Goal: Task Accomplishment & Management: Use online tool/utility

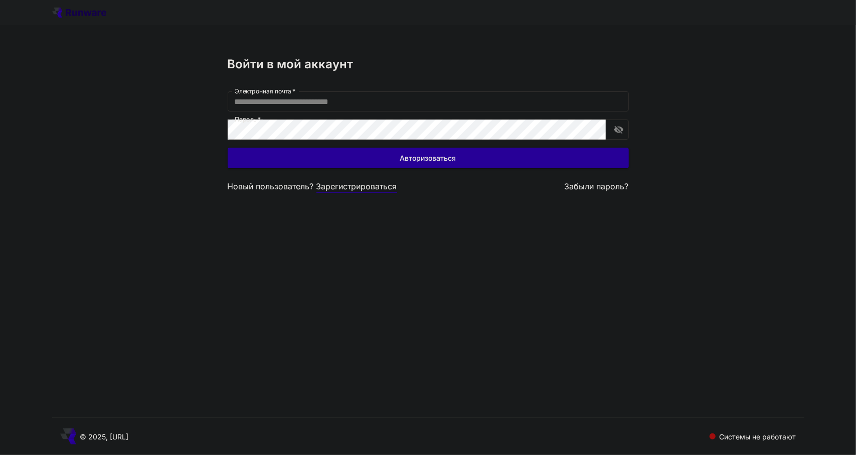
click at [362, 187] on font "Зарегистрироваться" at bounding box center [357, 186] width 81 height 10
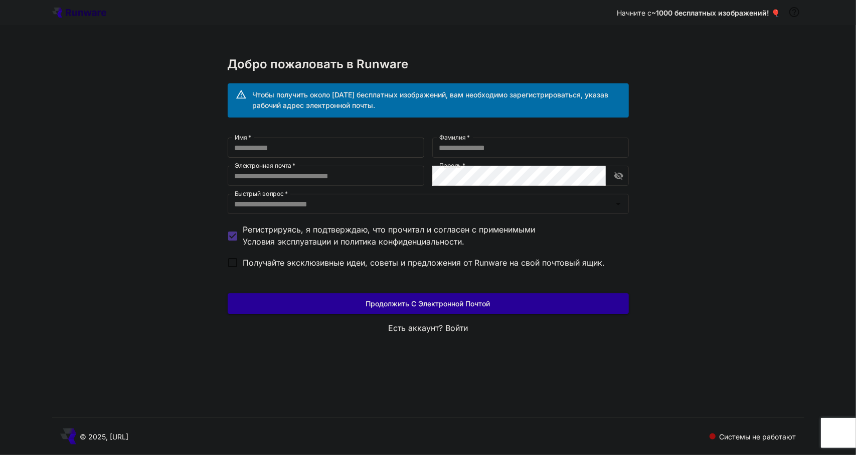
click at [250, 149] on input "Имя   *" at bounding box center [326, 147] width 197 height 20
type input "*"
type input "**********"
click at [466, 147] on input "Фамилия   *" at bounding box center [531, 147] width 197 height 20
type input "*******"
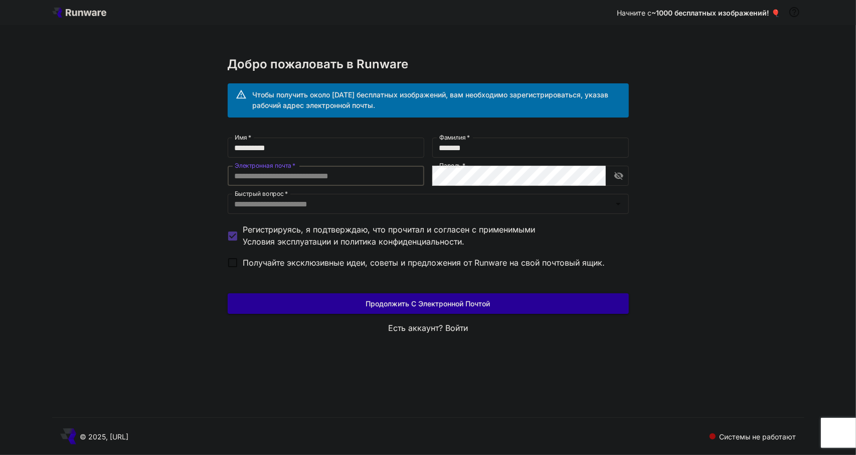
click at [301, 181] on input "Электронная почта   *" at bounding box center [326, 176] width 197 height 20
type input "**********"
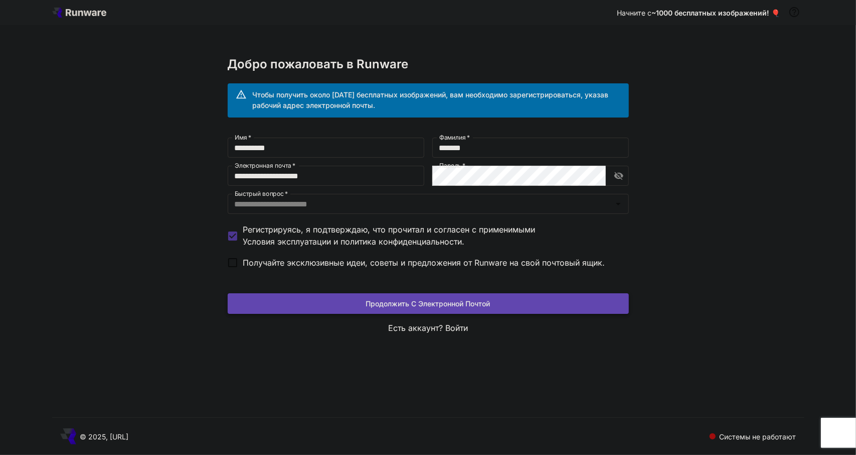
click at [423, 304] on font "Продолжить с электронной почтой" at bounding box center [428, 303] width 124 height 9
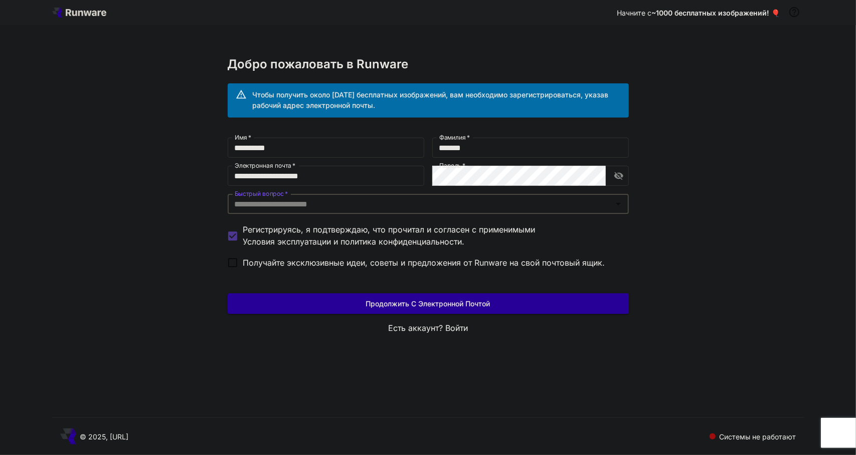
click at [620, 203] on icon "Открыть" at bounding box center [619, 204] width 12 height 12
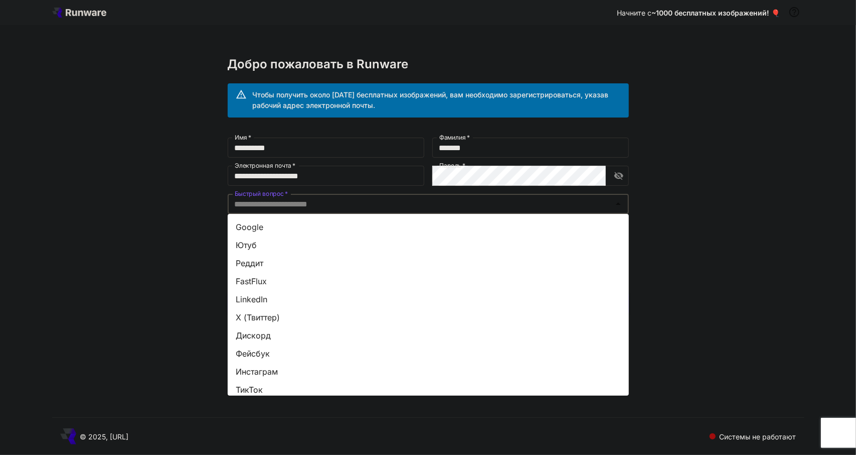
click at [245, 241] on font "Ютуб" at bounding box center [246, 245] width 21 height 10
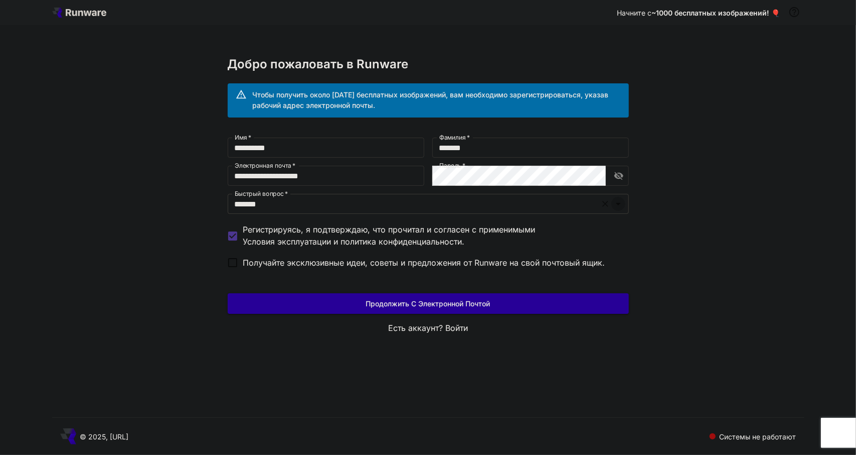
click at [617, 203] on icon "Открыть" at bounding box center [618, 204] width 5 height 3
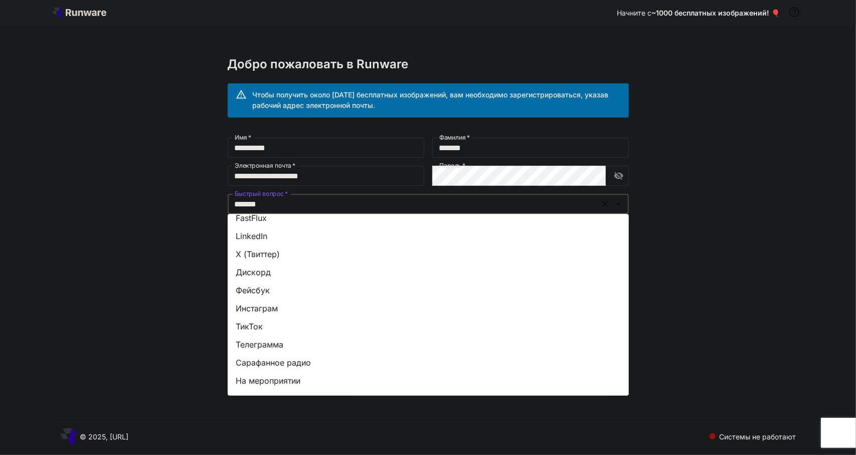
scroll to position [97, 0]
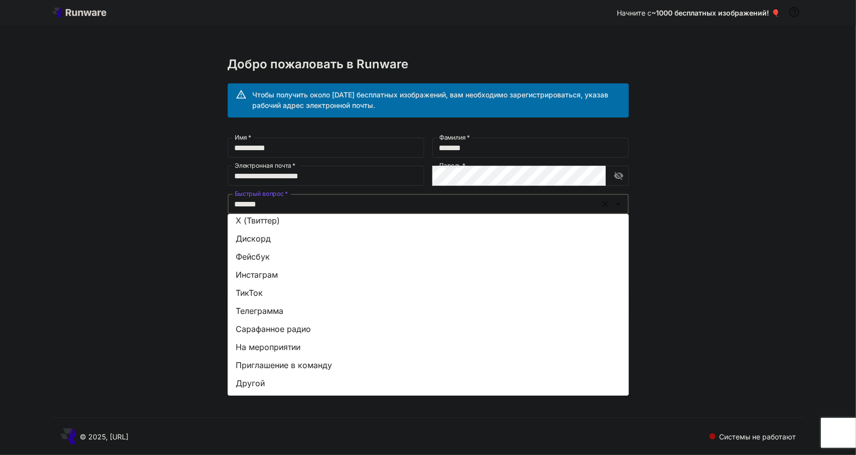
click at [267, 344] on font "На мероприятии" at bounding box center [268, 347] width 65 height 10
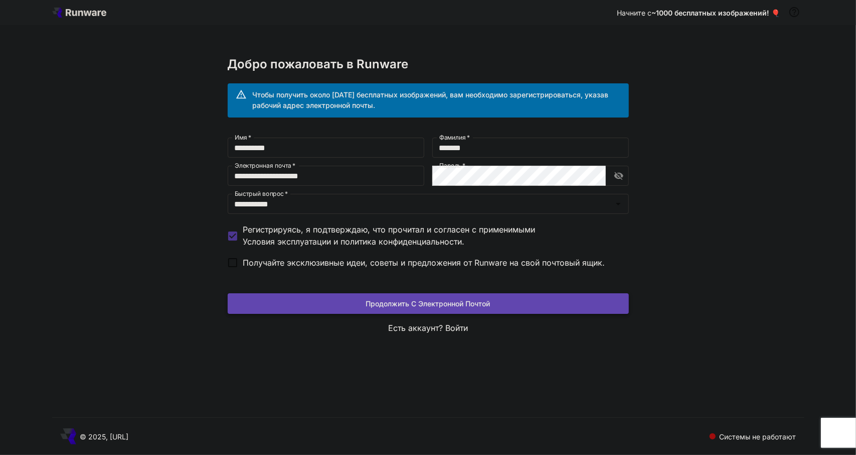
click at [418, 304] on font "Продолжить с электронной почтой" at bounding box center [428, 303] width 124 height 9
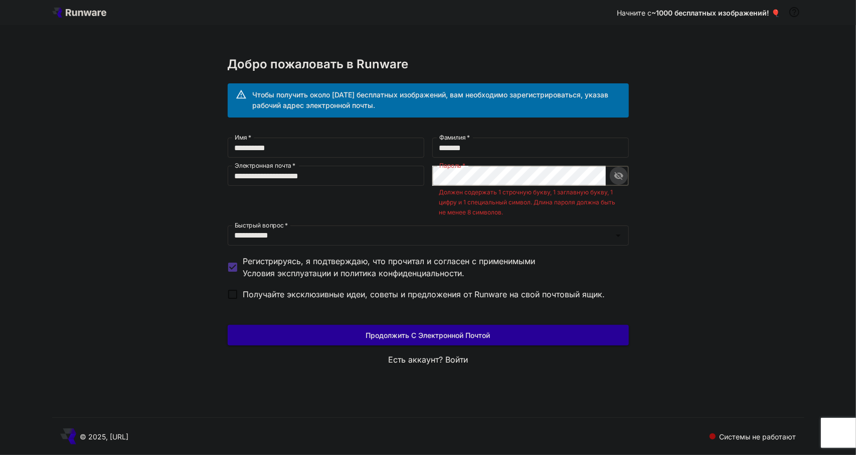
click at [621, 177] on icon "включить видимость пароля" at bounding box center [619, 176] width 10 height 10
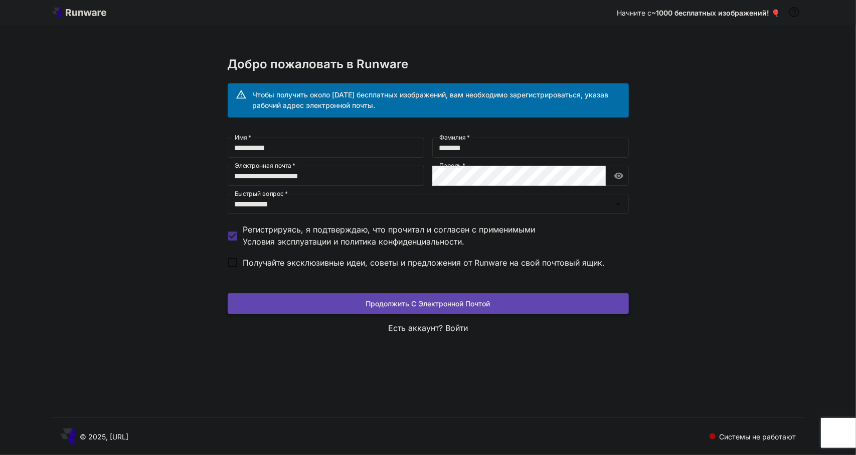
click at [390, 303] on font "Продолжить с электронной почтой" at bounding box center [428, 303] width 124 height 9
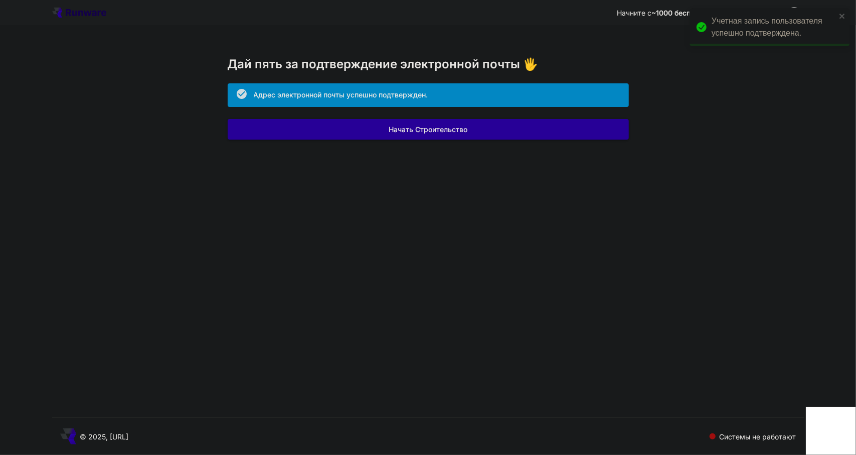
click at [334, 289] on div "Начните с ~1000 бесплатных изображений! 🎈 Дай пять за подтверждение электронной…" at bounding box center [428, 227] width 856 height 455
click at [428, 128] on font "Начать строительство" at bounding box center [428, 129] width 79 height 9
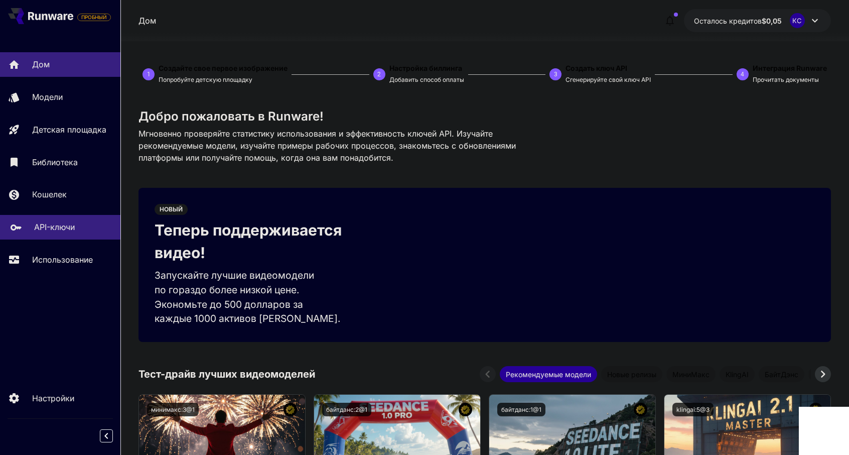
click at [48, 229] on font "API-ключи" at bounding box center [54, 227] width 41 height 10
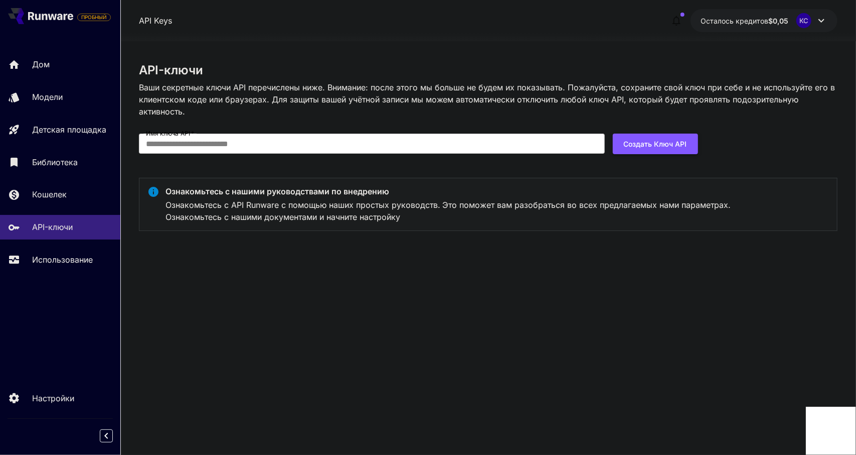
click at [646, 144] on font "Создать ключ API" at bounding box center [655, 143] width 63 height 9
click at [255, 146] on input "Имя ключа API   *" at bounding box center [372, 143] width 466 height 20
type input "*"
type input "*****"
click at [650, 146] on font "Создать ключ API" at bounding box center [655, 143] width 63 height 9
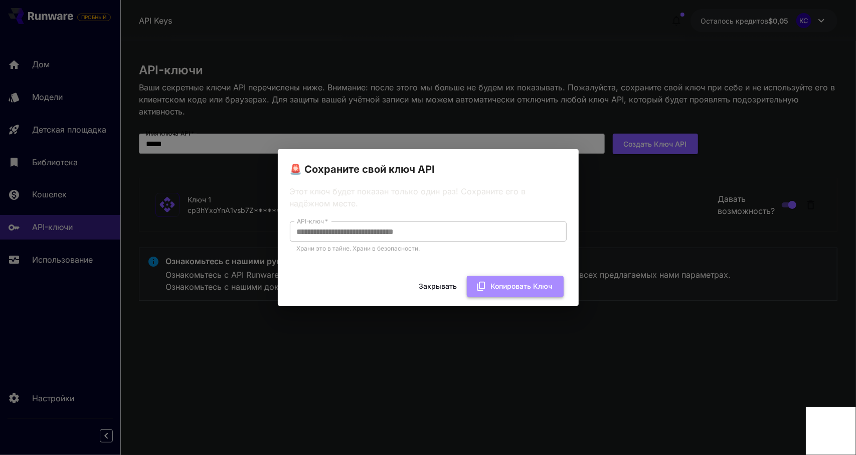
click at [510, 287] on font "Копировать ключ" at bounding box center [522, 285] width 62 height 9
click at [505, 285] on font "Копировать ключ" at bounding box center [522, 285] width 62 height 9
